Goal: Navigation & Orientation: Find specific page/section

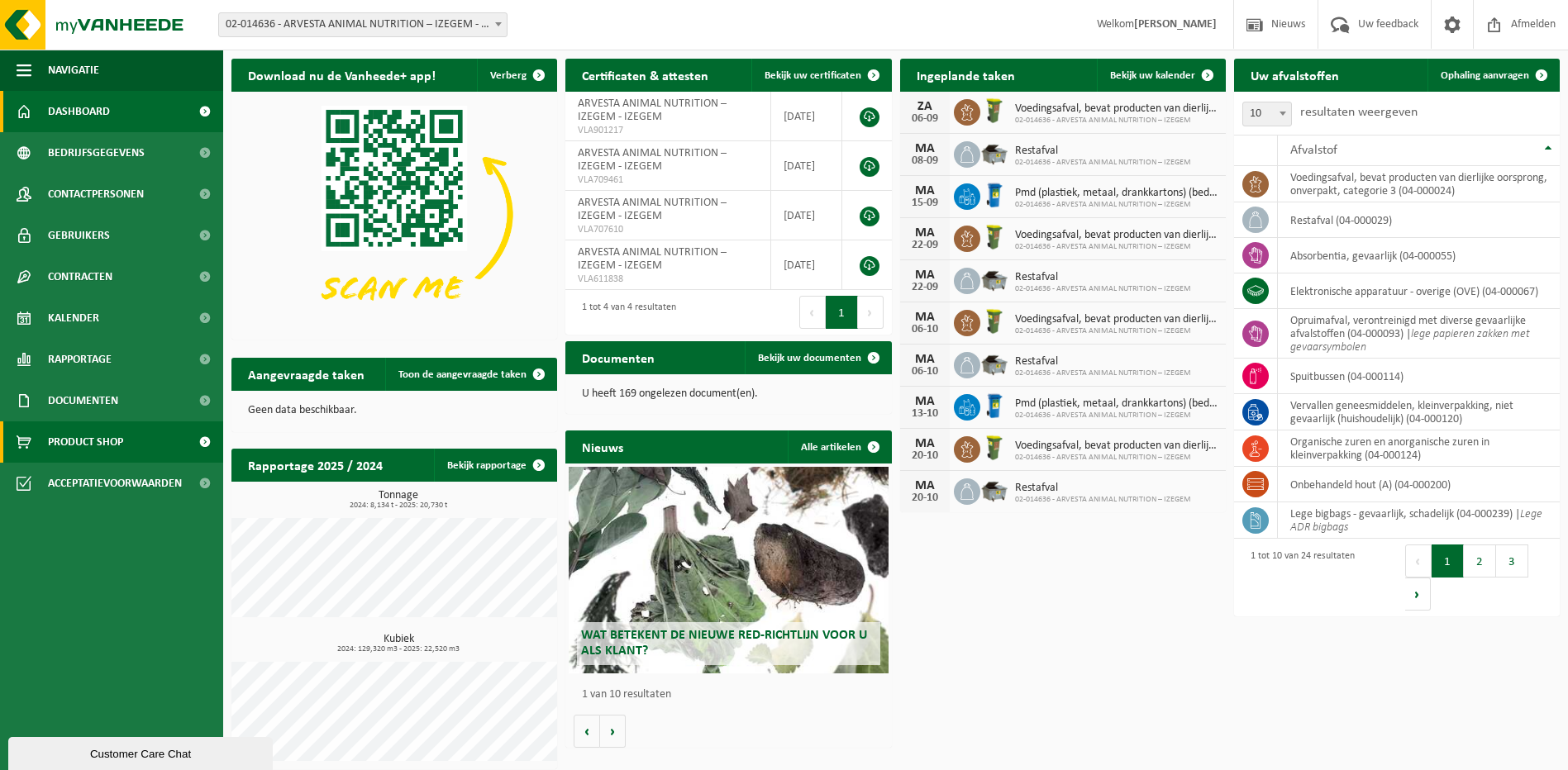
click at [86, 446] on span "Product Shop" at bounding box center [85, 442] width 75 height 42
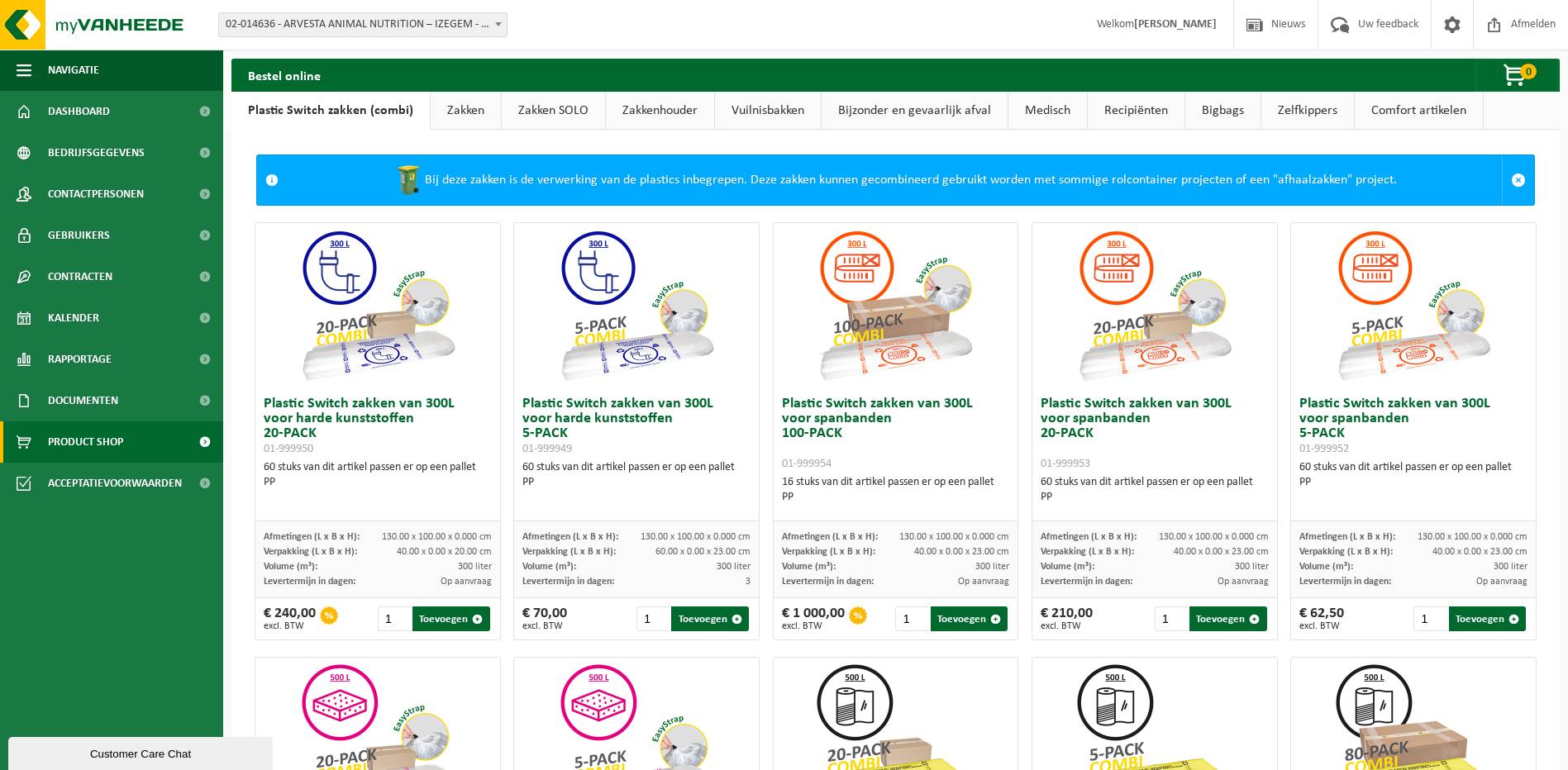
click at [1135, 108] on link "Recipiënten" at bounding box center [1136, 111] width 96 height 38
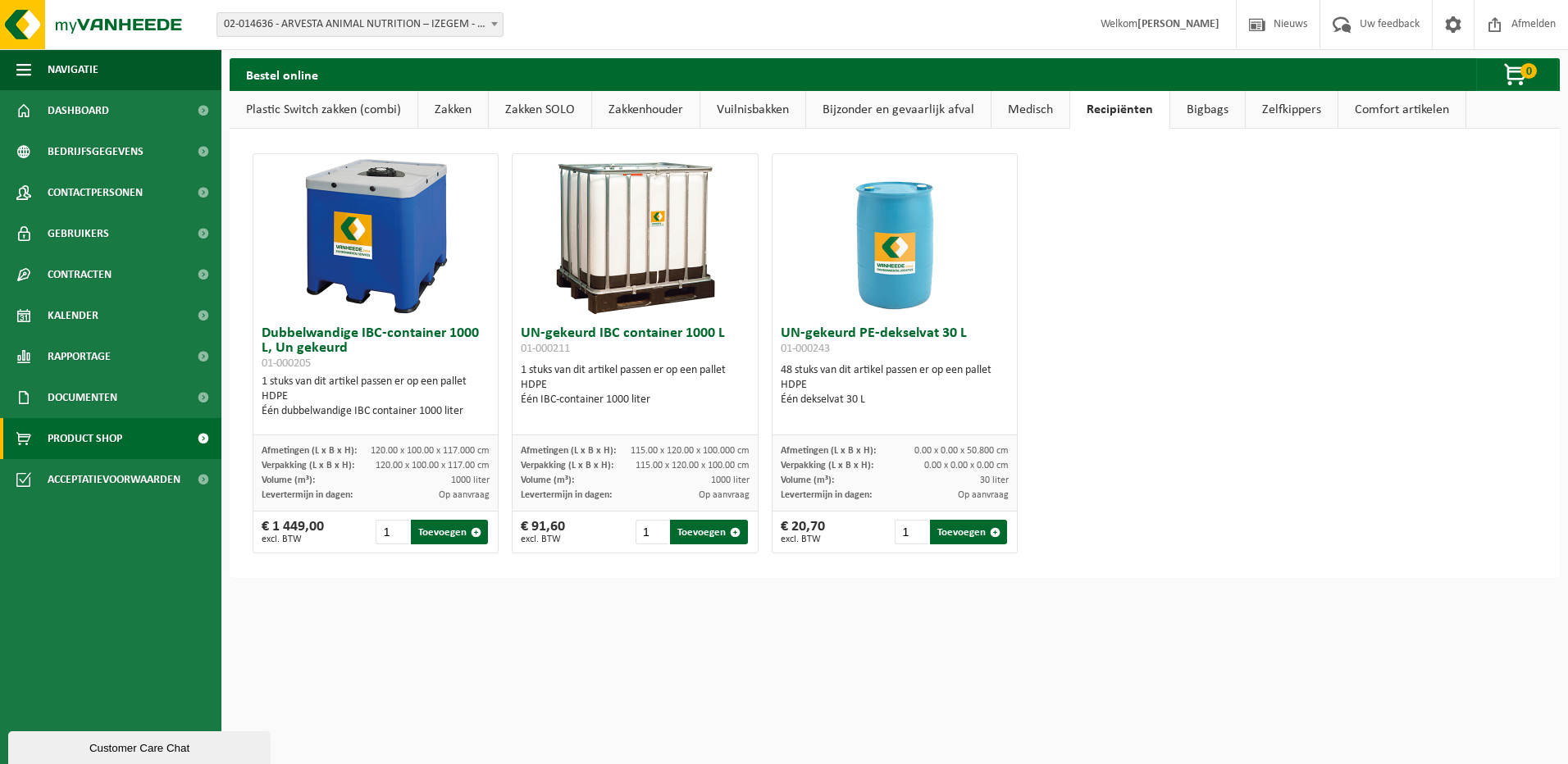
click at [1064, 108] on link "Medisch" at bounding box center [1030, 110] width 78 height 38
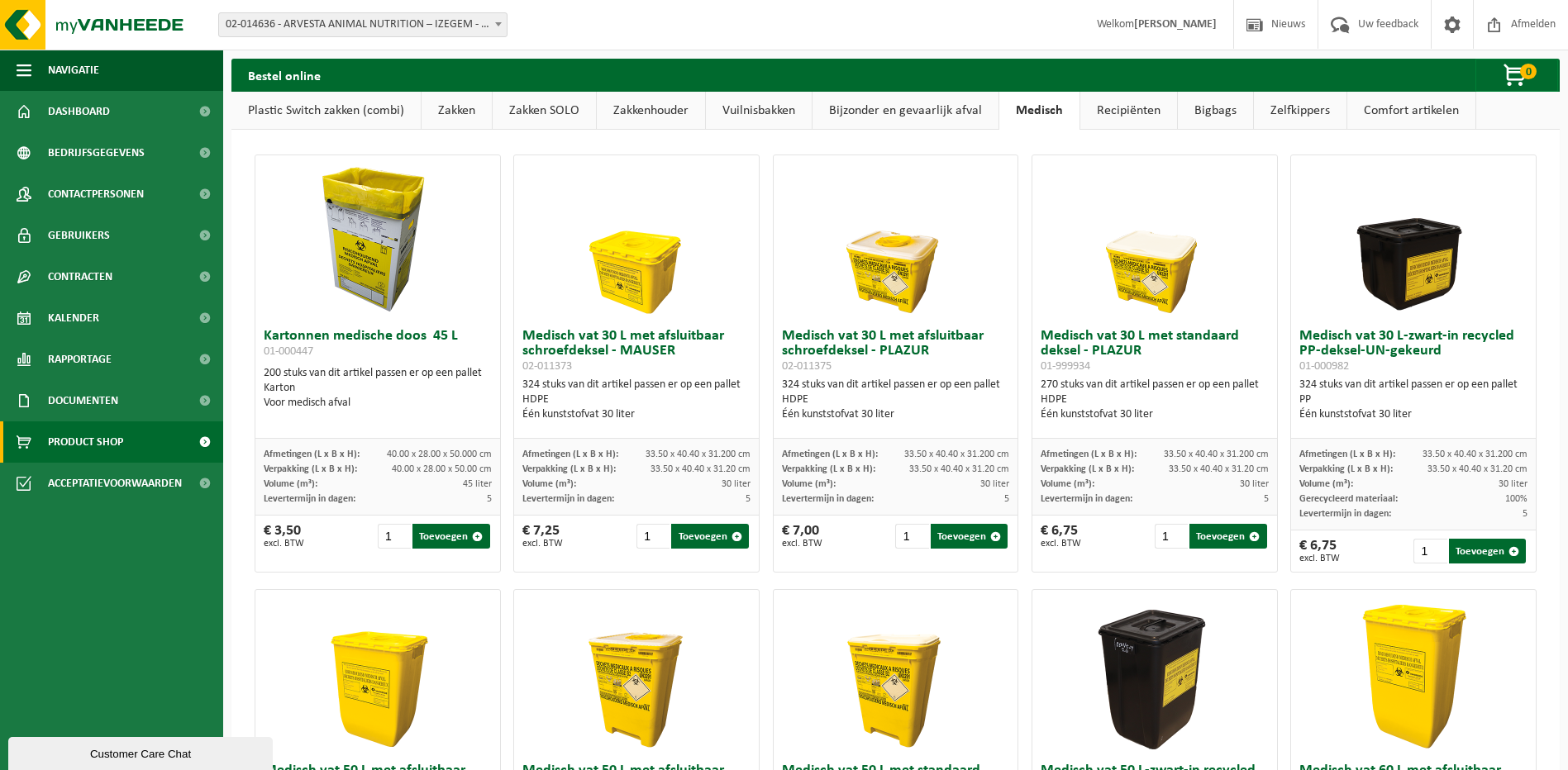
click at [951, 115] on link "Bijzonder en gevaarlijk afval" at bounding box center [906, 111] width 186 height 38
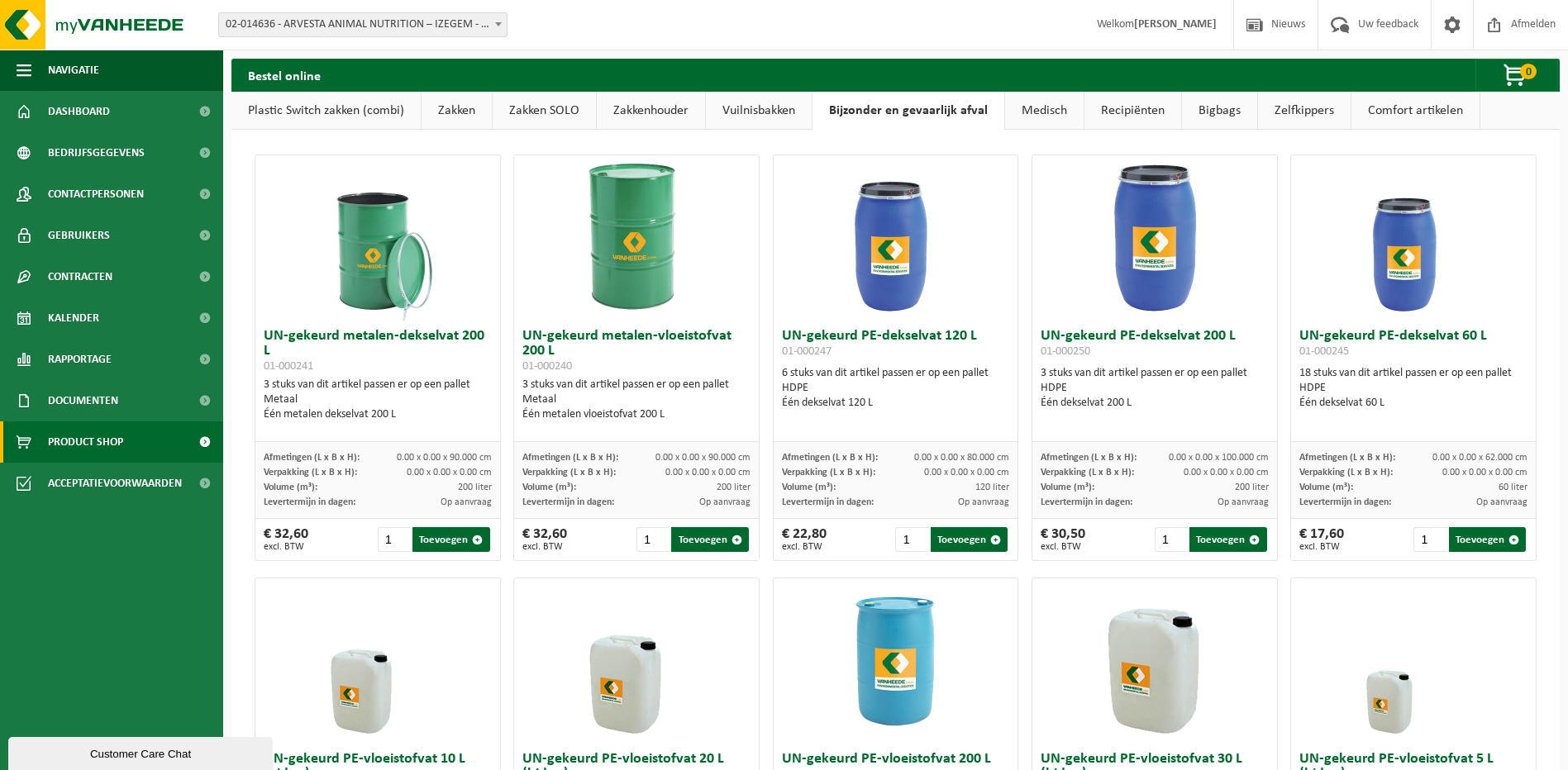
click at [1397, 107] on link "Comfort artikelen" at bounding box center [1416, 111] width 128 height 38
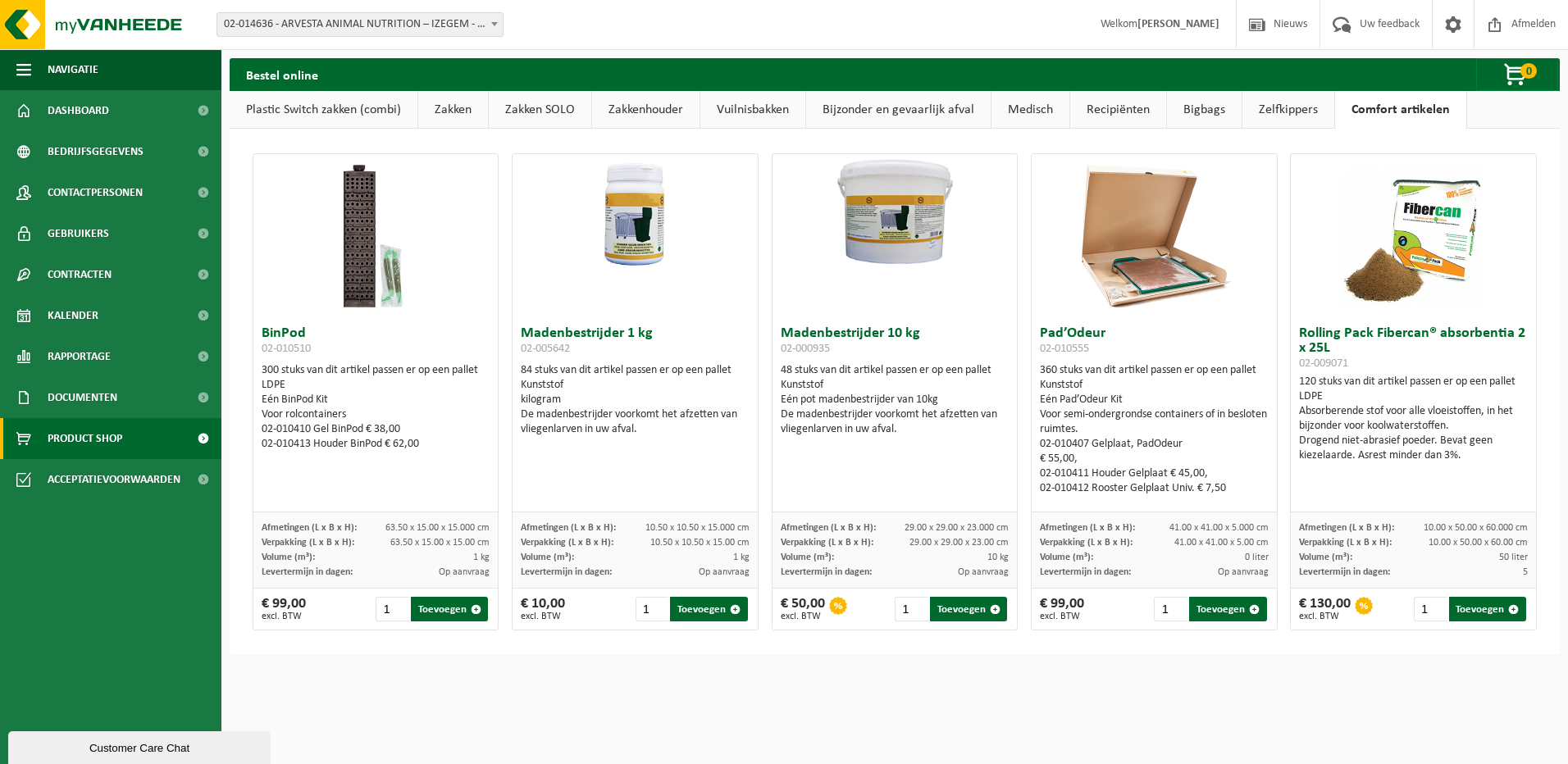
click at [1276, 108] on link "Zelfkippers" at bounding box center [1288, 110] width 92 height 38
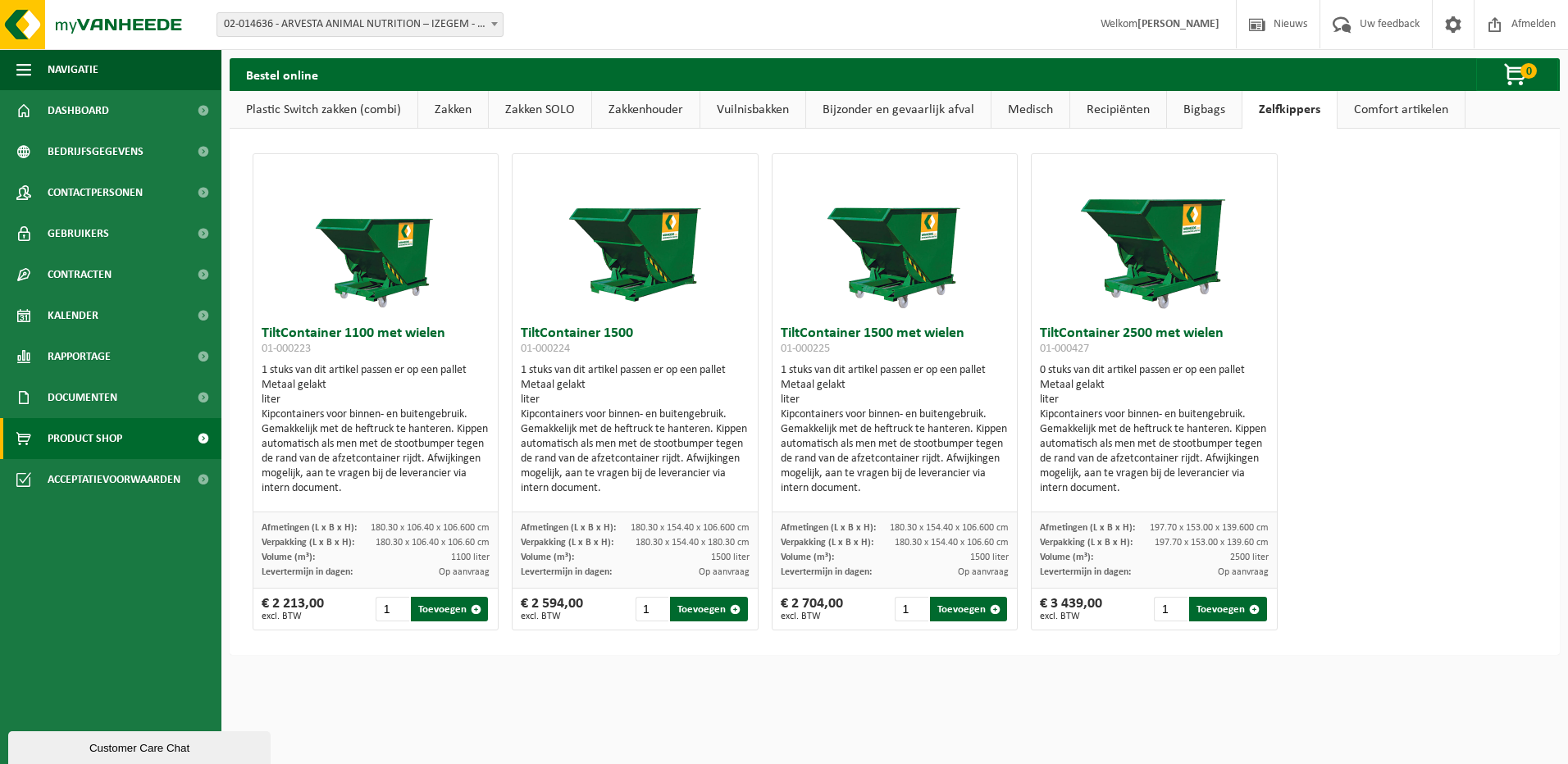
click at [1193, 108] on link "Bigbags" at bounding box center [1204, 110] width 75 height 38
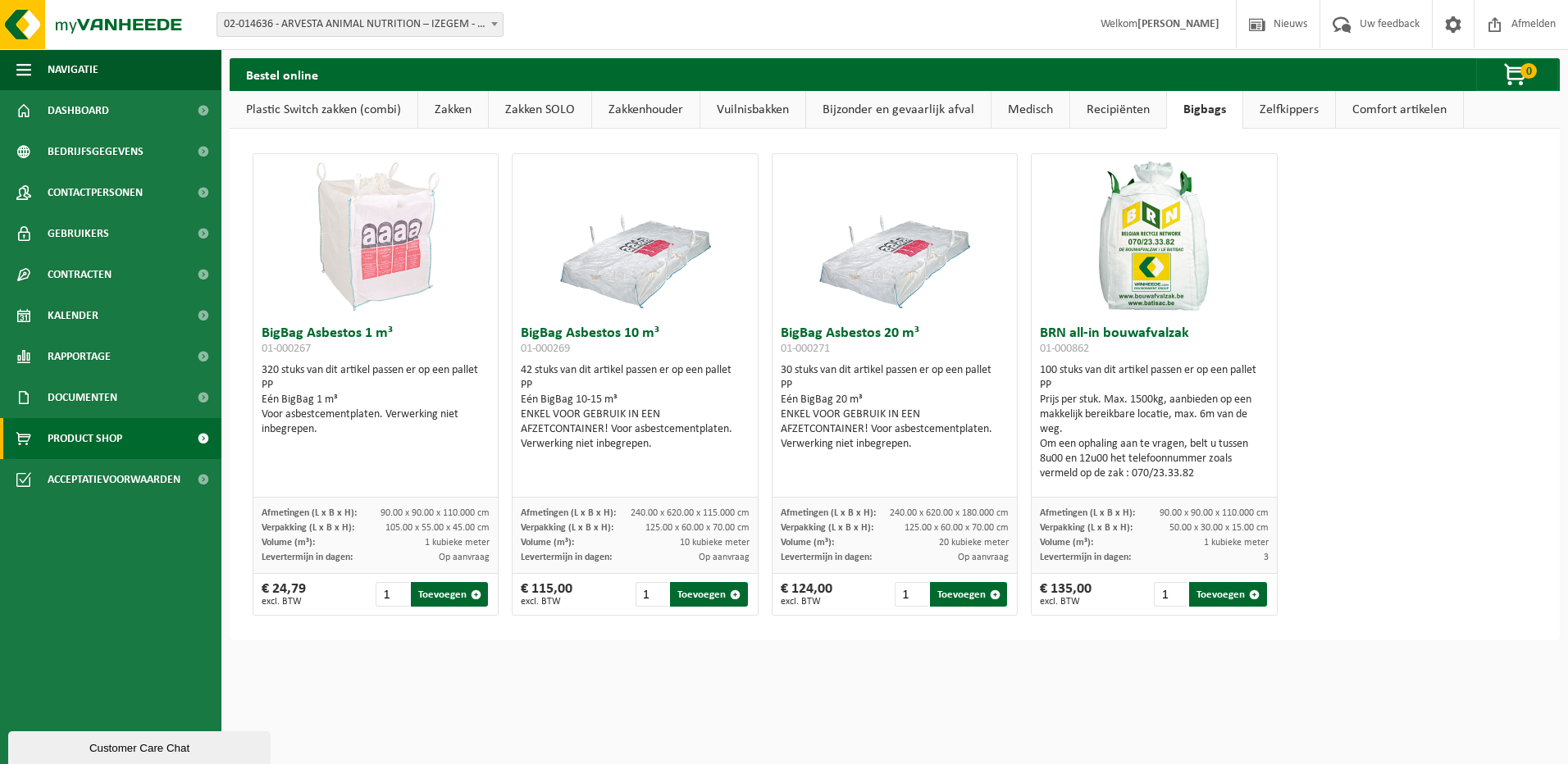
click at [1128, 107] on link "Recipiënten" at bounding box center [1118, 110] width 96 height 38
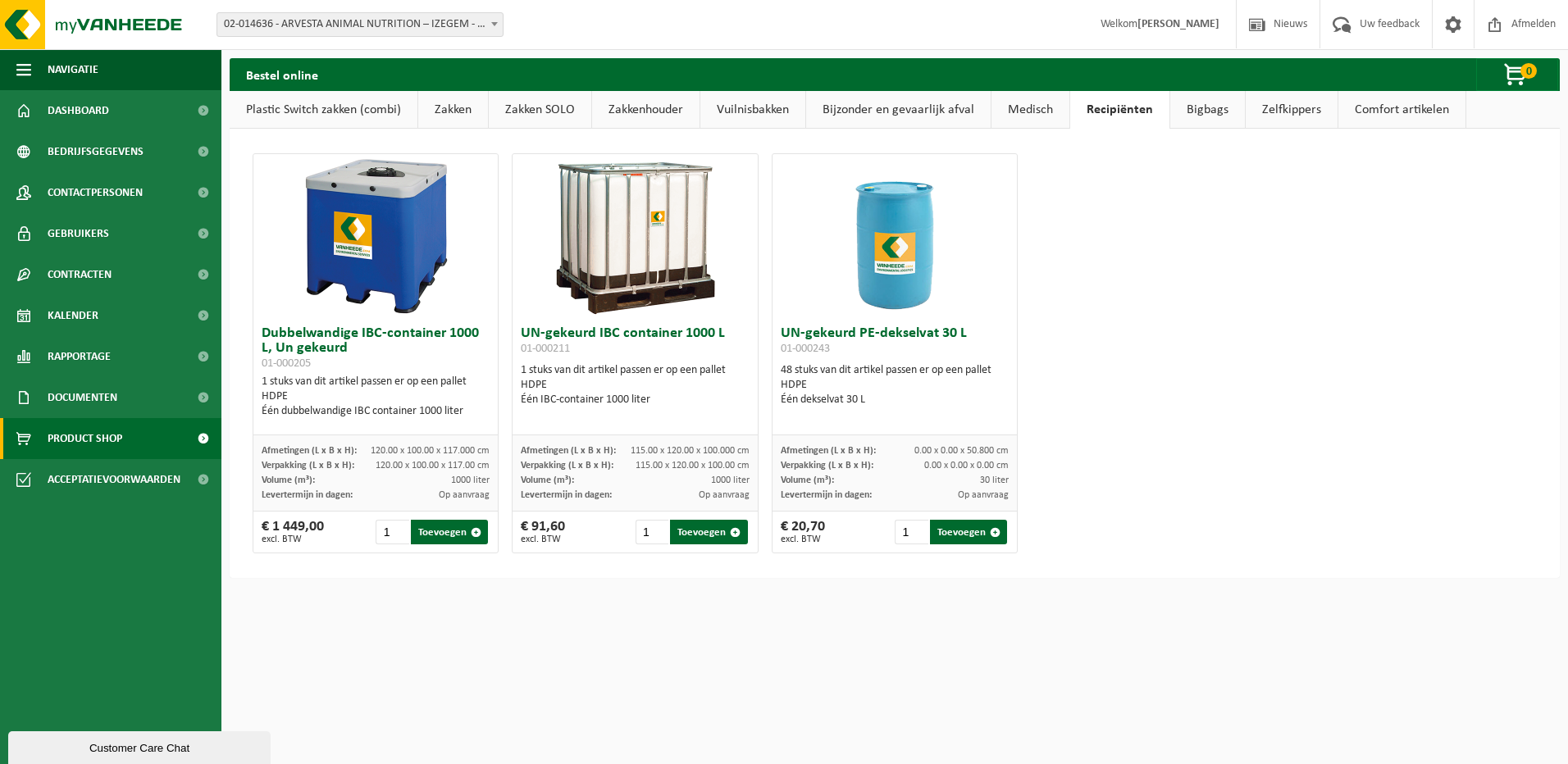
click at [1040, 109] on link "Medisch" at bounding box center [1030, 110] width 78 height 38
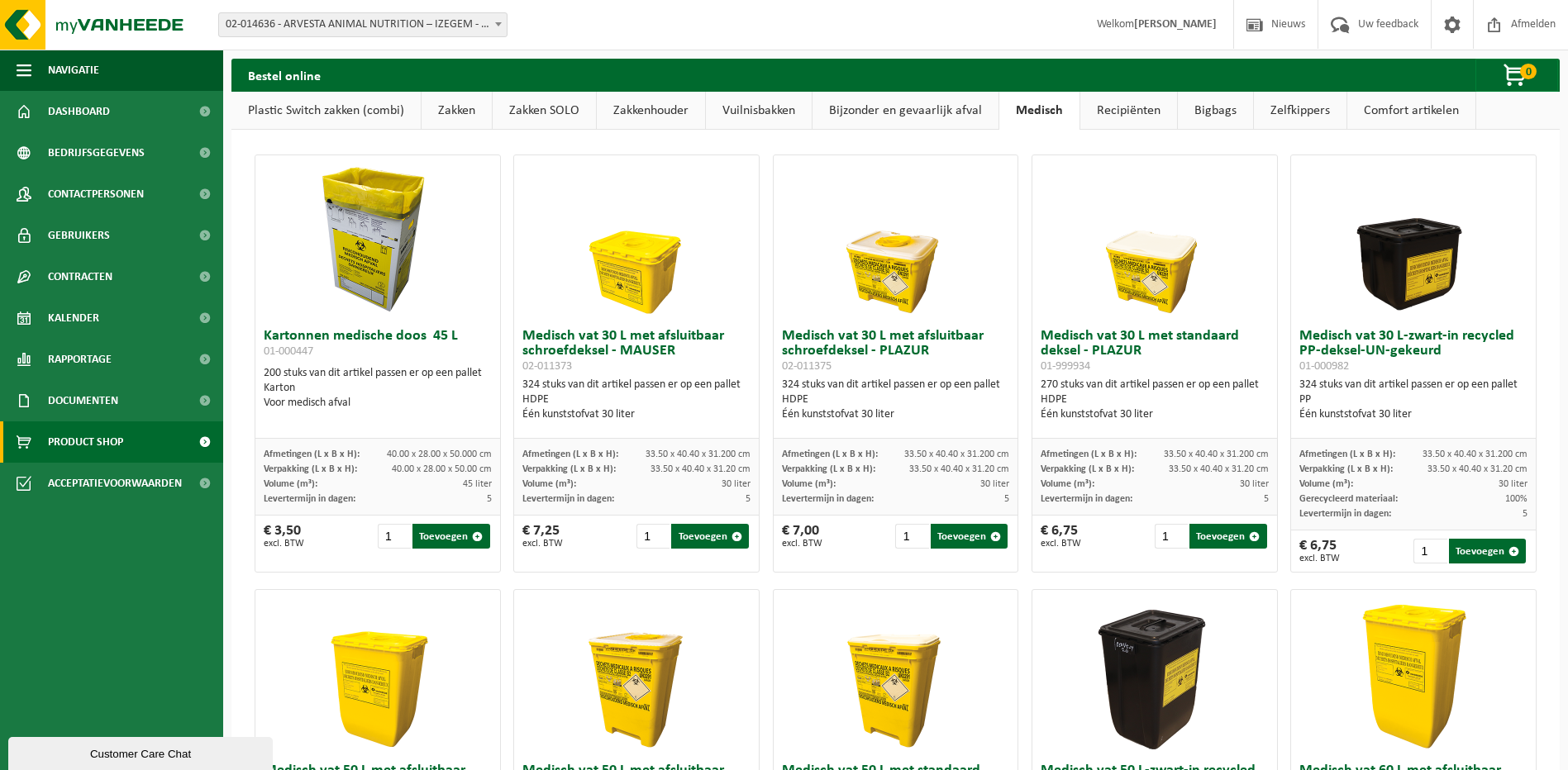
click at [454, 114] on link "Zakken" at bounding box center [456, 111] width 70 height 38
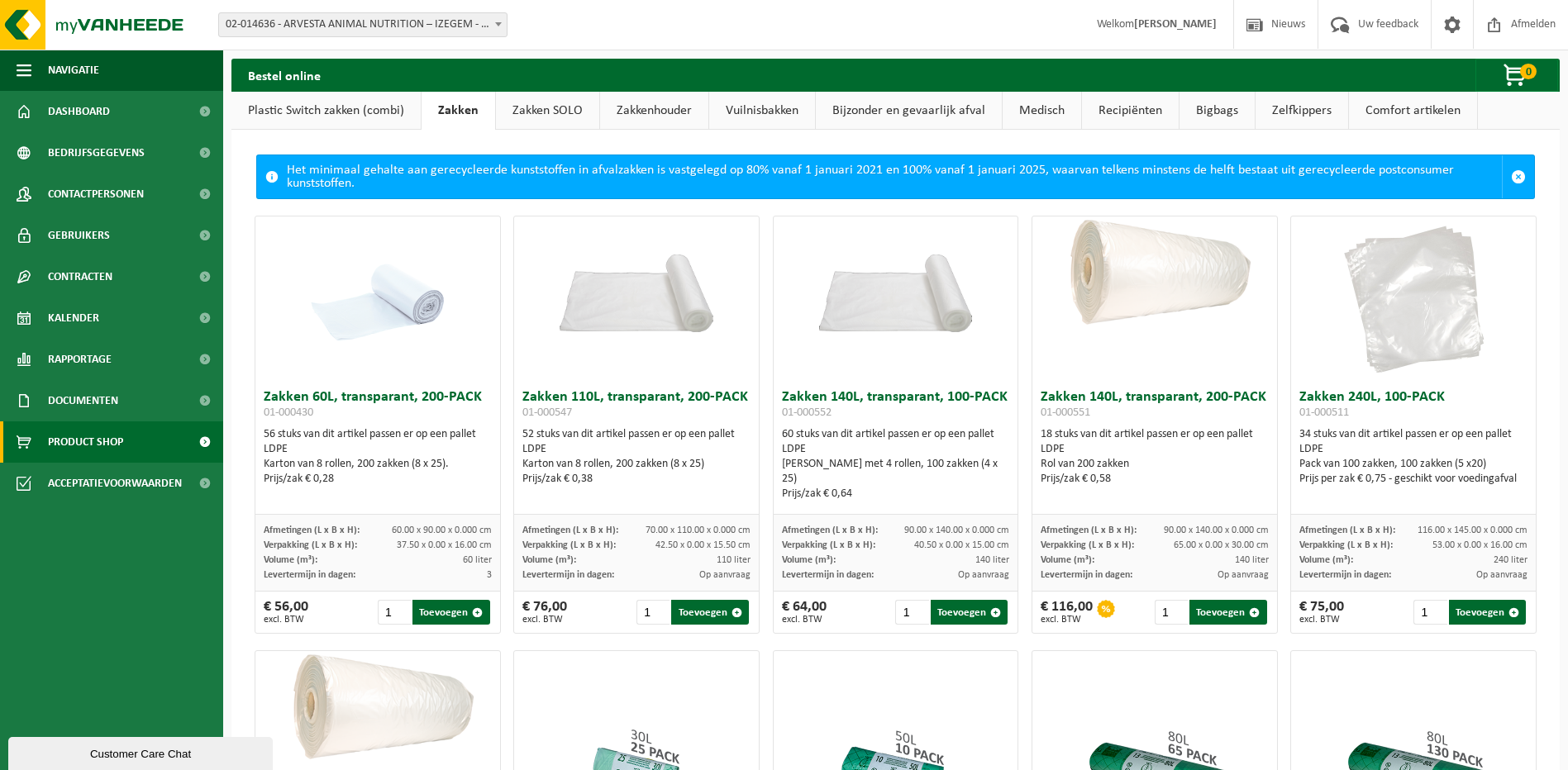
click at [534, 114] on link "Zakken SOLO" at bounding box center [547, 111] width 103 height 38
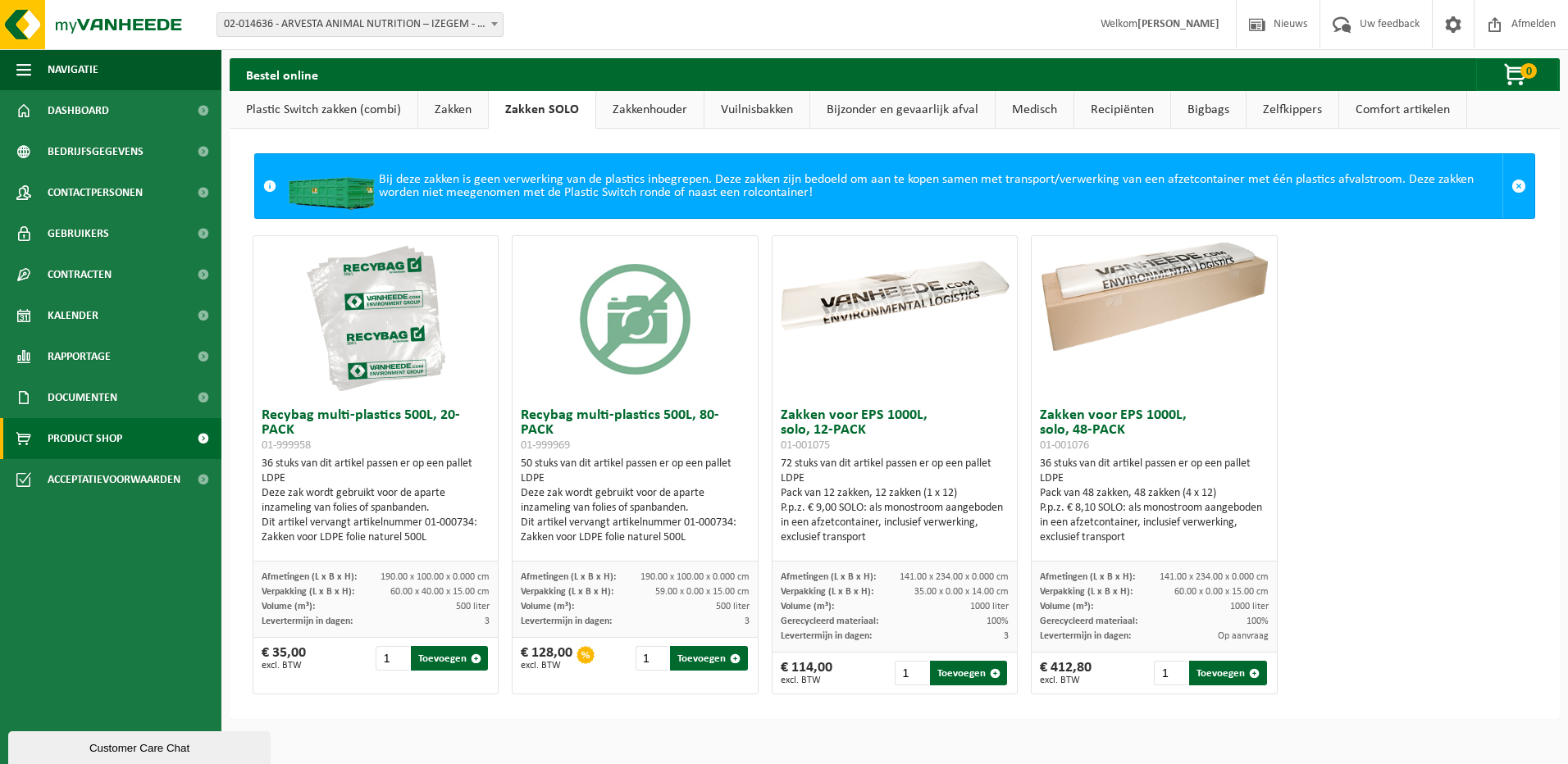
click at [641, 109] on link "Zakkenhouder" at bounding box center [650, 110] width 107 height 38
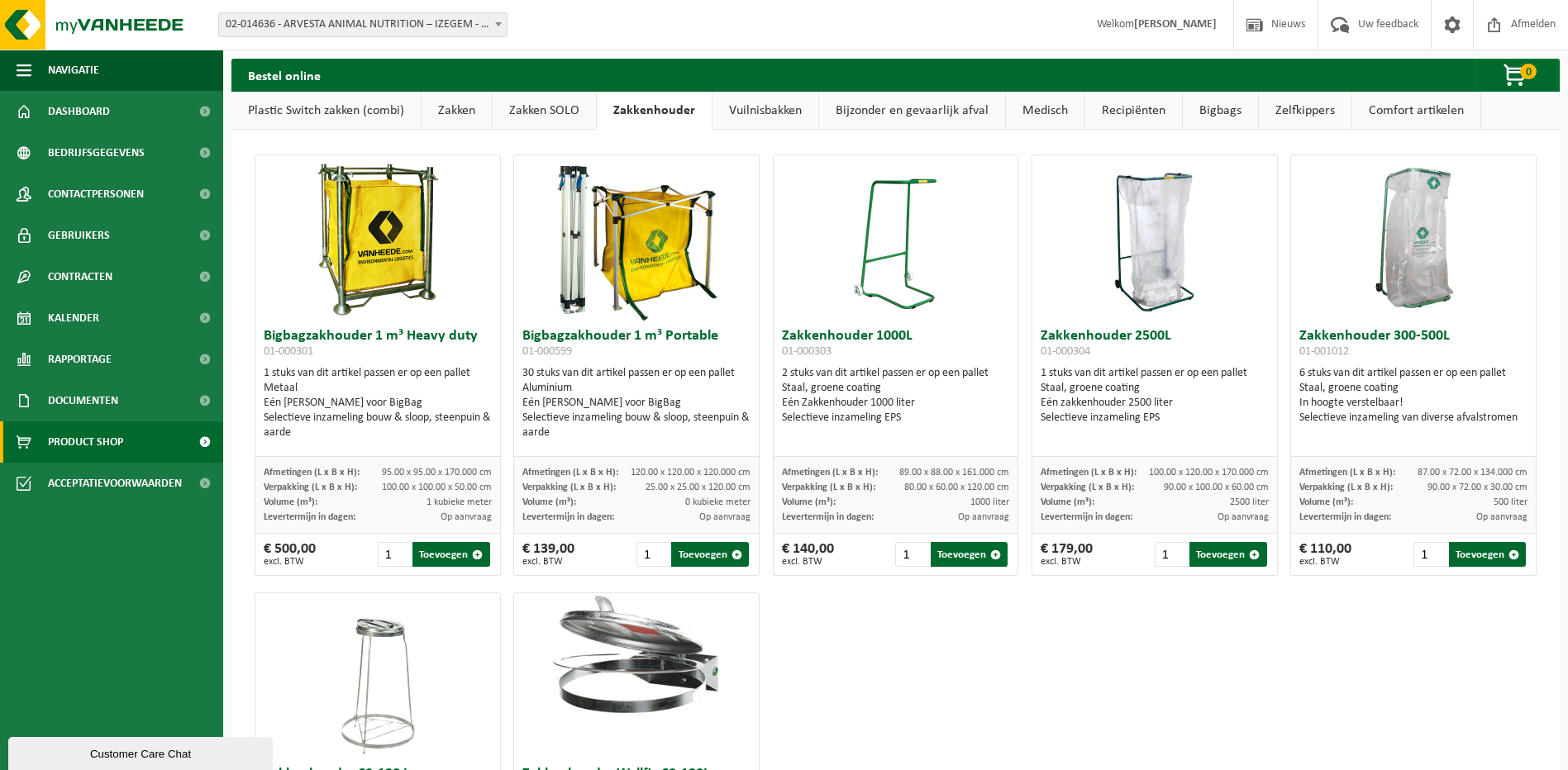
click at [763, 107] on link "Vuilnisbakken" at bounding box center [766, 111] width 106 height 38
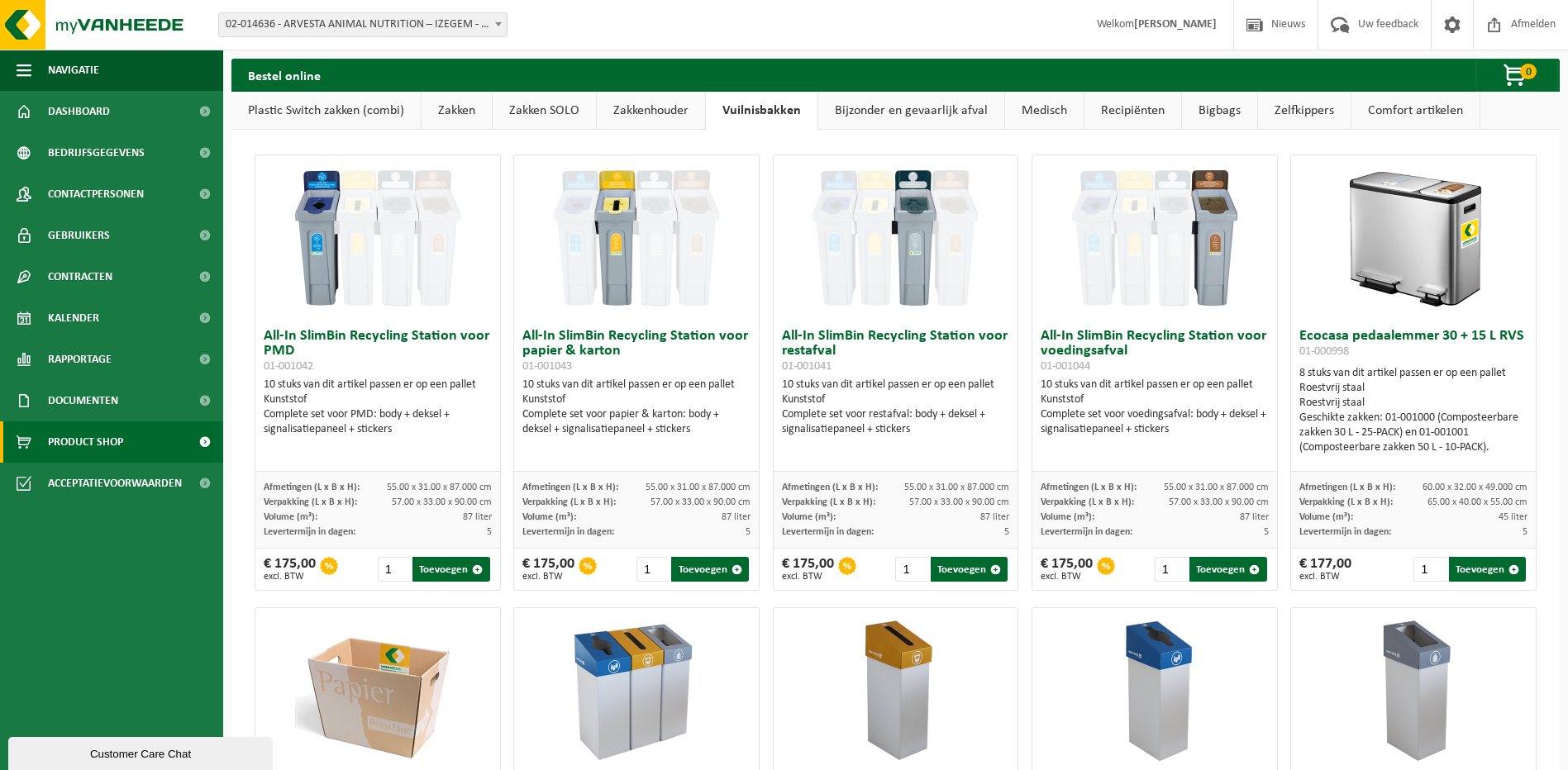
click at [1375, 116] on link "Comfort artikelen" at bounding box center [1416, 111] width 128 height 38
